Goal: Complete application form

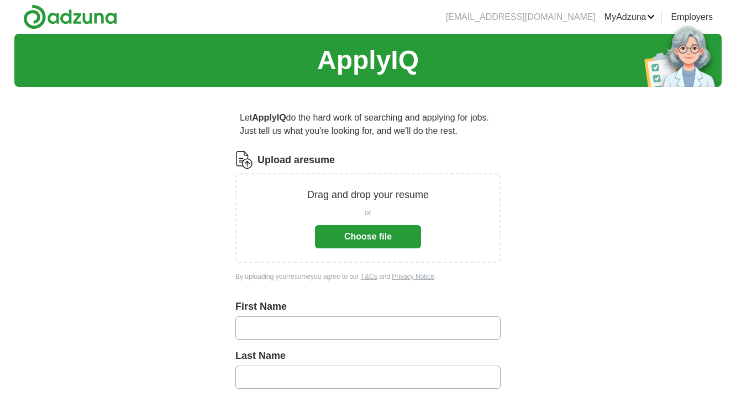
click at [390, 234] on button "Choose file" at bounding box center [368, 236] width 106 height 23
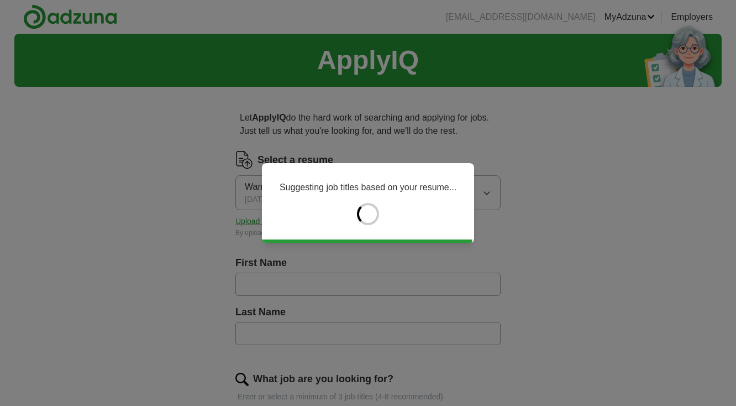
type input "******"
type input "*****"
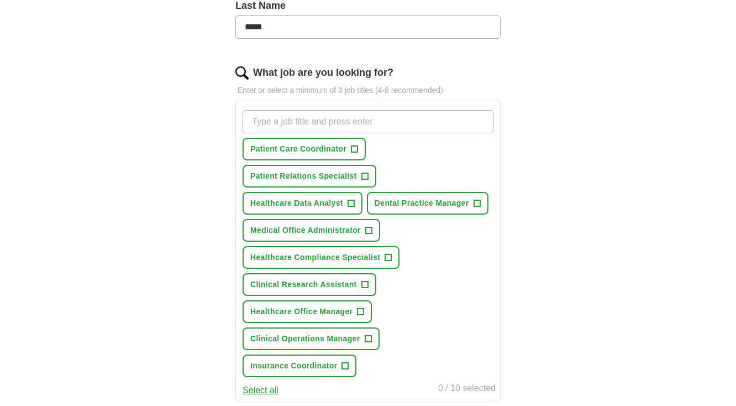
scroll to position [307, 0]
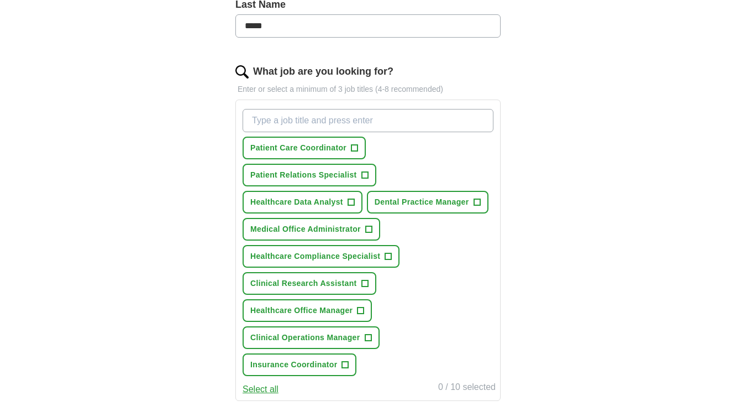
click at [353, 151] on span "+" at bounding box center [355, 148] width 7 height 9
click at [370, 178] on button "Patient Relations Specialist +" at bounding box center [310, 175] width 134 height 23
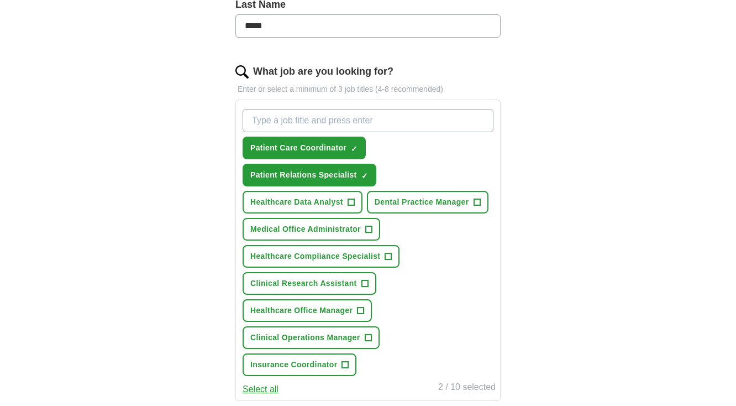
click at [358, 198] on button "Healthcare Data Analyst +" at bounding box center [303, 202] width 120 height 23
click at [480, 206] on span "+" at bounding box center [477, 202] width 7 height 9
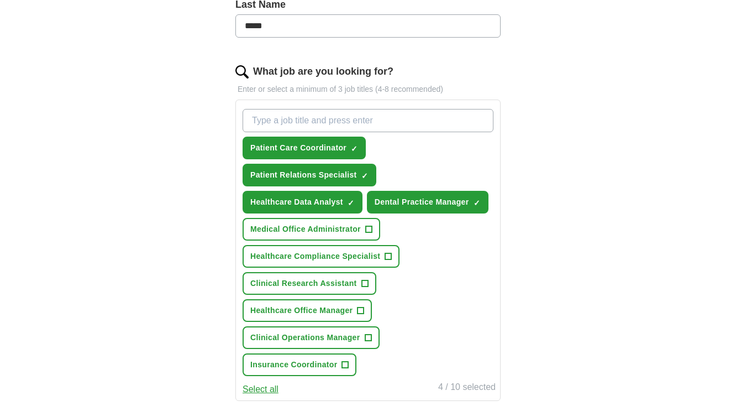
click at [361, 313] on span "+" at bounding box center [361, 310] width 7 height 9
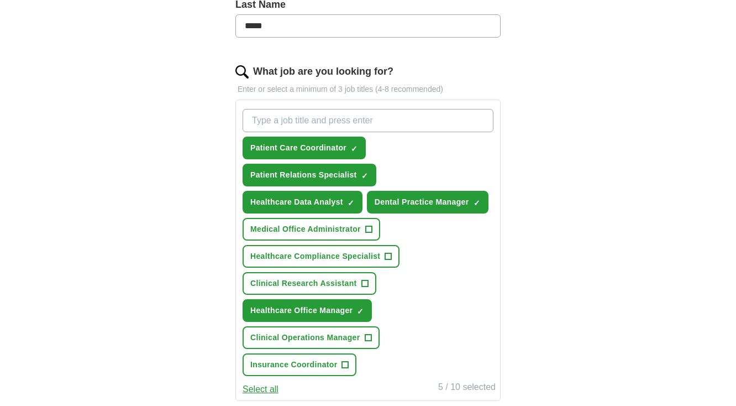
click at [369, 340] on span "+" at bounding box center [368, 337] width 7 height 9
click at [348, 369] on span "+" at bounding box center [345, 364] width 7 height 9
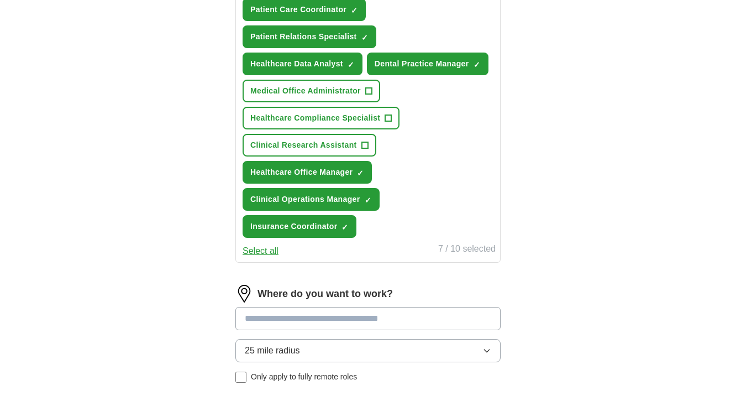
scroll to position [445, 0]
click at [323, 317] on input at bounding box center [367, 318] width 265 height 23
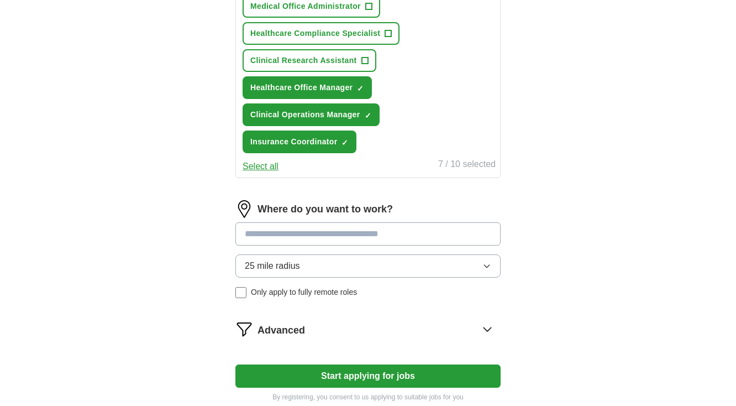
scroll to position [544, 0]
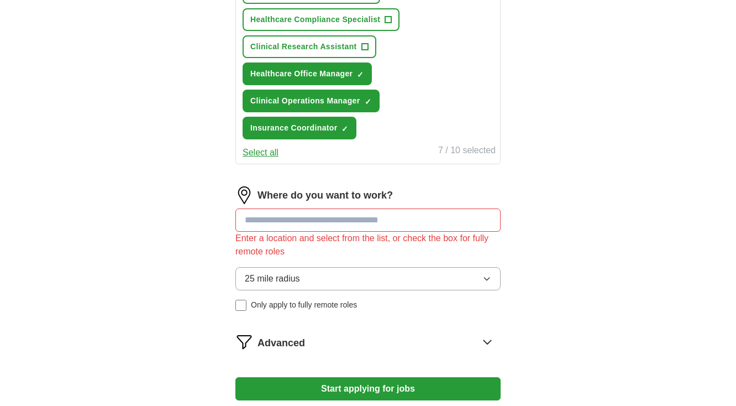
click at [387, 224] on input at bounding box center [367, 219] width 265 height 23
type input "*******"
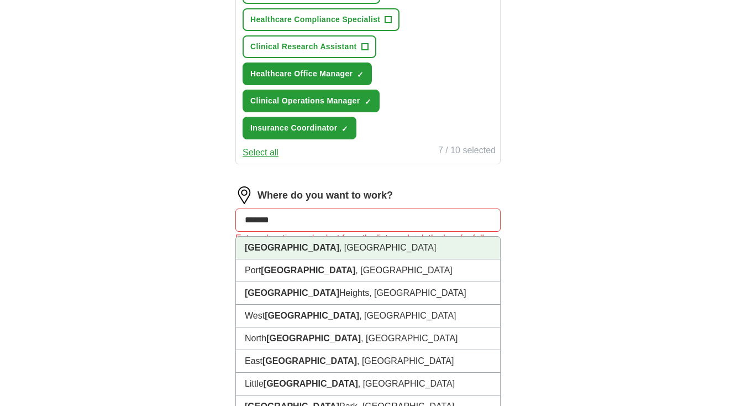
click at [362, 251] on li "[GEOGRAPHIC_DATA] , [GEOGRAPHIC_DATA]" at bounding box center [368, 248] width 264 height 23
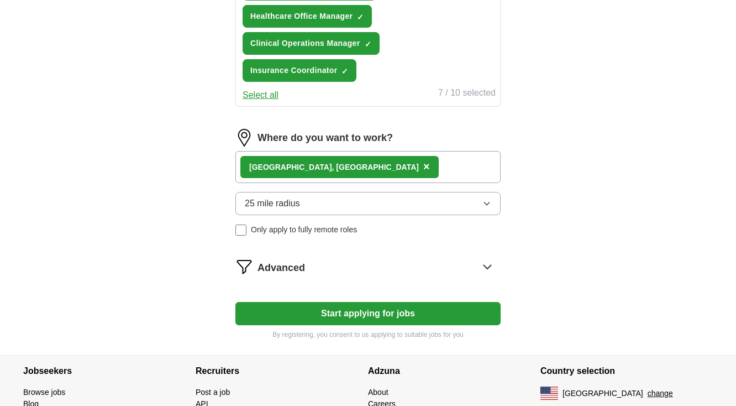
scroll to position [604, 0]
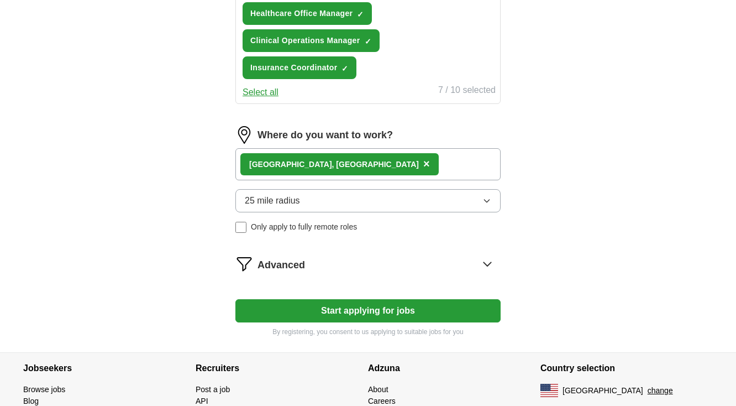
click at [494, 255] on icon at bounding box center [488, 264] width 18 height 18
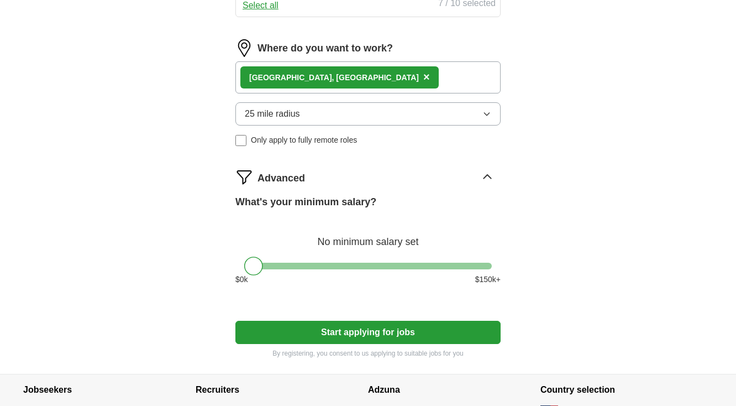
scroll to position [690, 0]
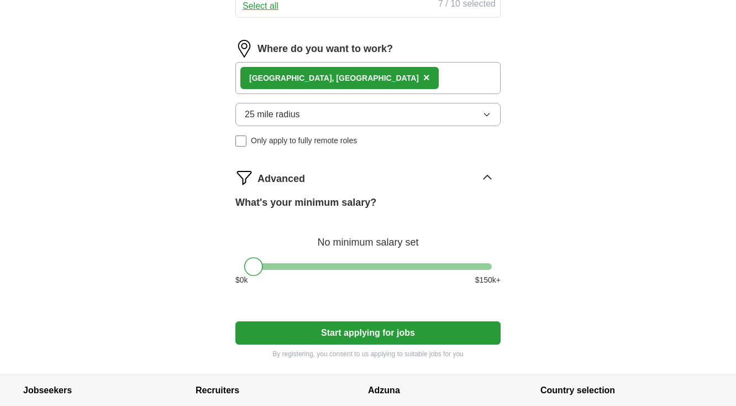
click at [390, 331] on button "Start applying for jobs" at bounding box center [367, 332] width 265 height 23
select select "**"
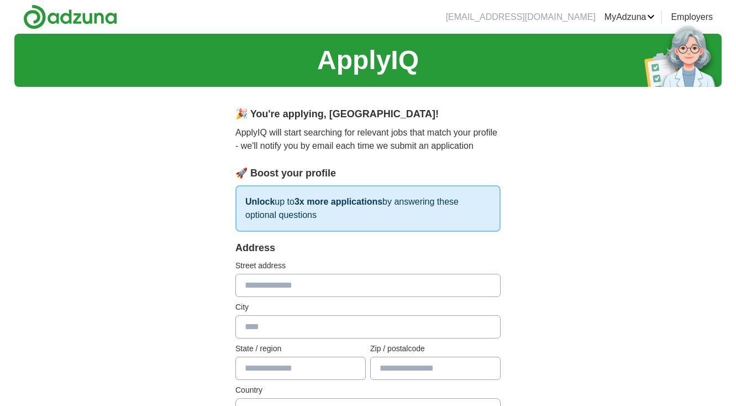
scroll to position [0, 0]
